Goal: Transaction & Acquisition: Purchase product/service

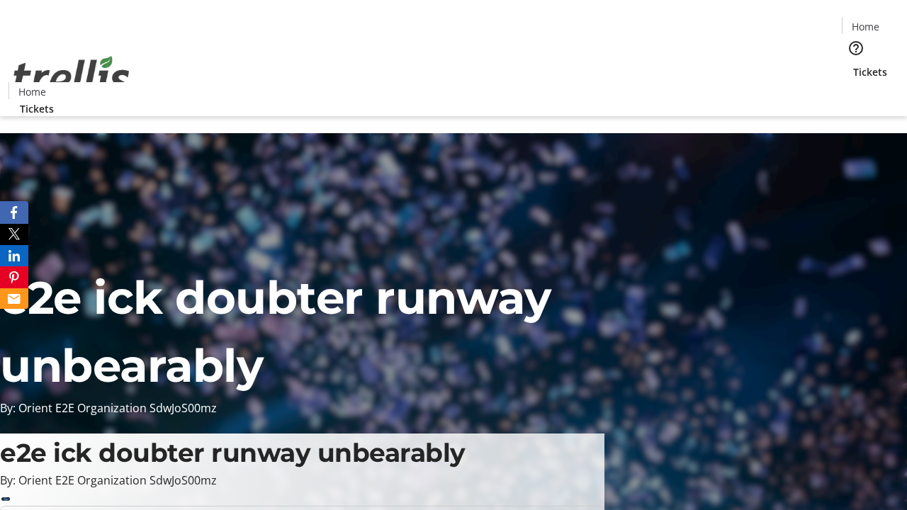
click at [853, 64] on span "Tickets" at bounding box center [870, 71] width 34 height 15
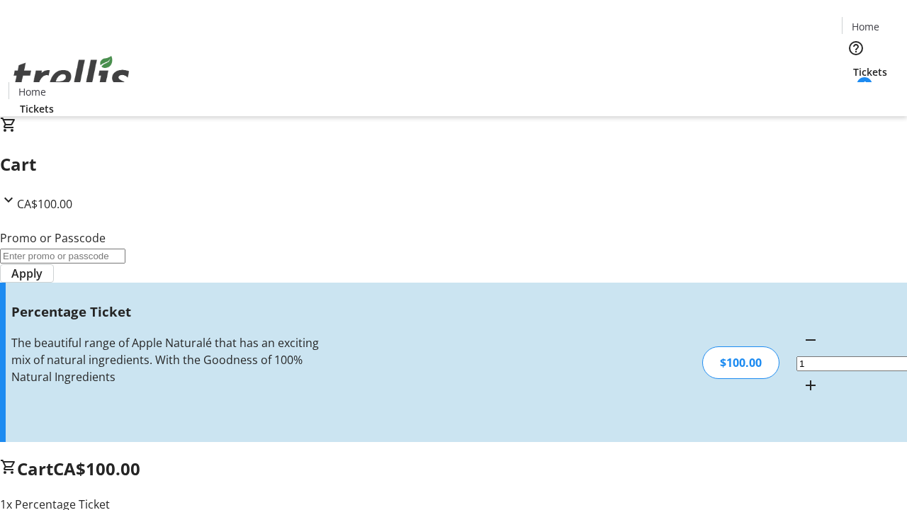
type input "FOO"
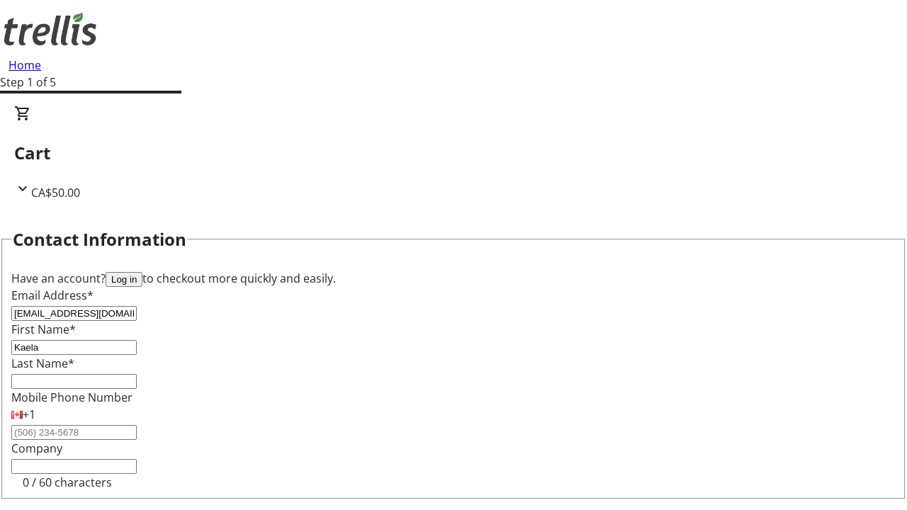
type input "Kaela"
type input "Dare"
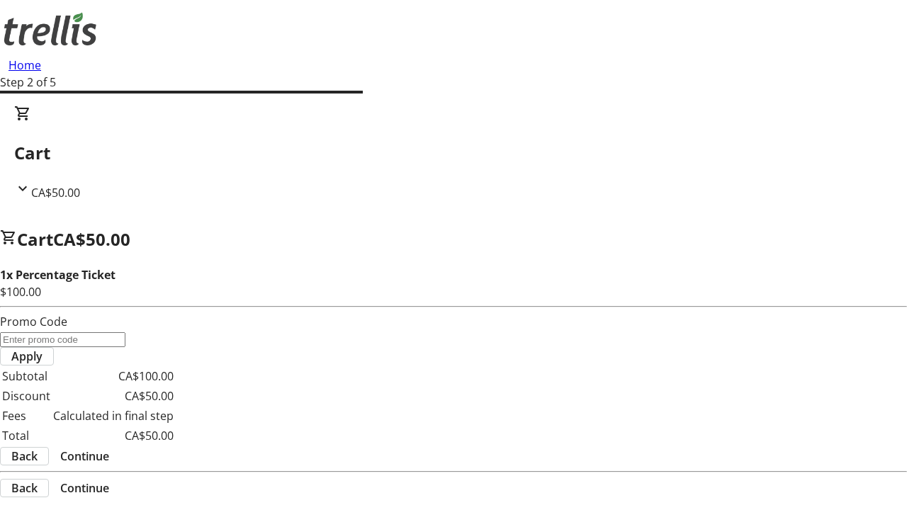
click at [109, 448] on span "Continue" at bounding box center [84, 456] width 49 height 17
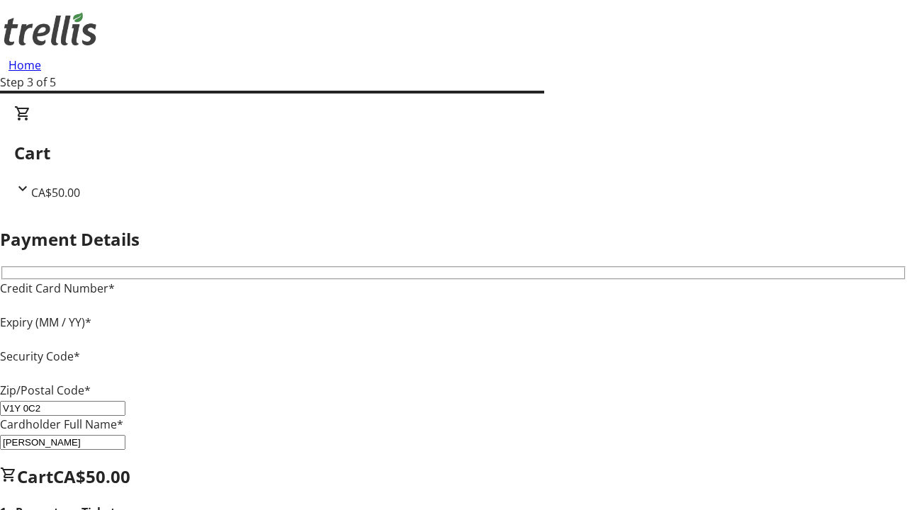
type input "V1Y 0C2"
